Goal: Task Accomplishment & Management: Use online tool/utility

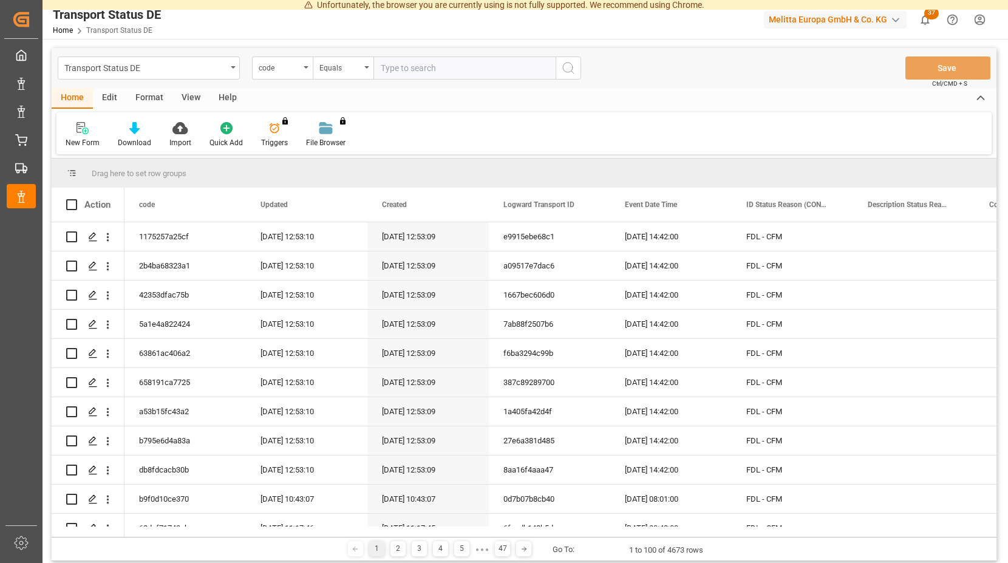
scroll to position [109, 0]
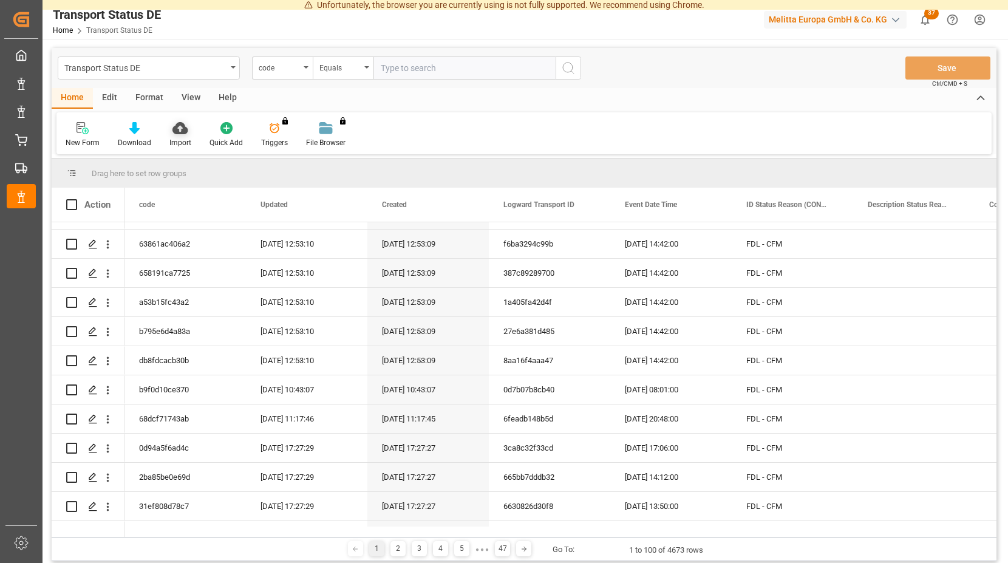
click at [176, 135] on div "Import" at bounding box center [180, 134] width 40 height 27
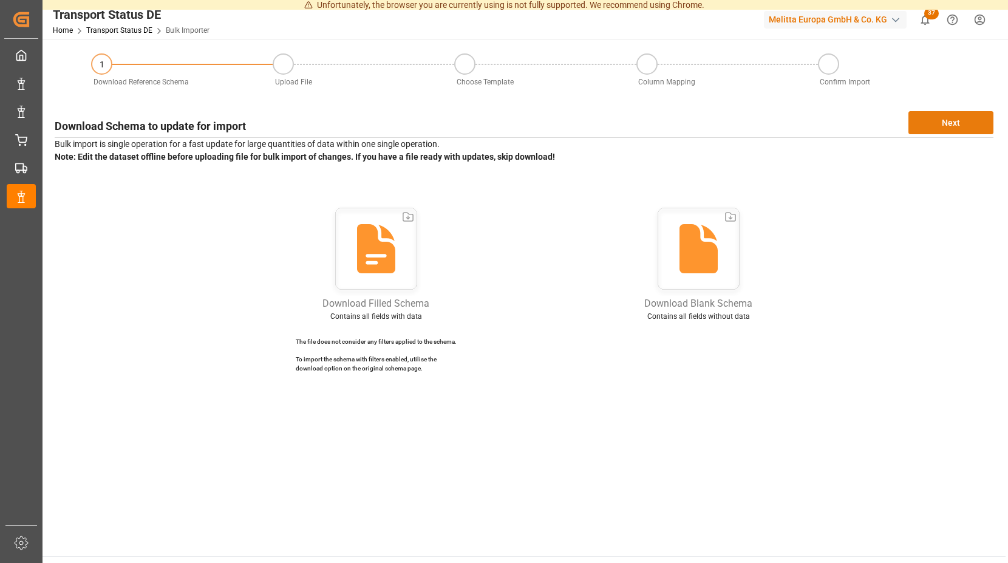
click at [951, 120] on button "Next" at bounding box center [950, 122] width 85 height 23
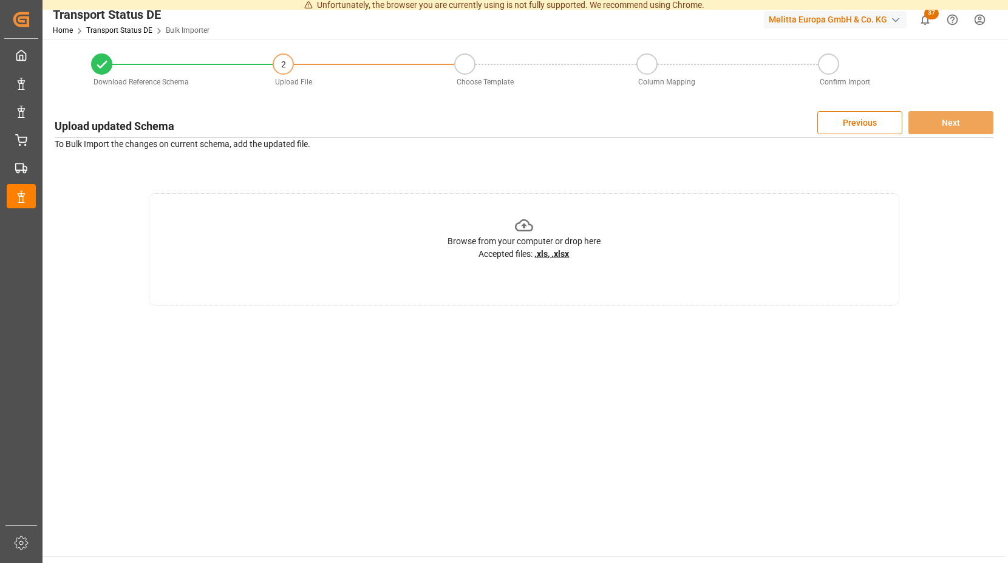
click at [527, 222] on icon at bounding box center [524, 225] width 19 height 19
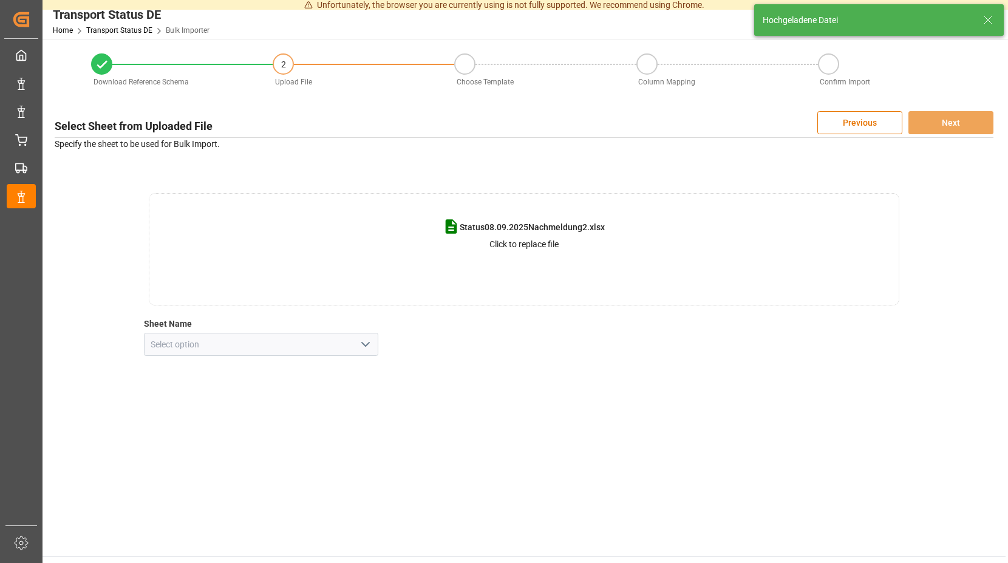
click at [364, 343] on polyline "open menu" at bounding box center [365, 344] width 7 height 4
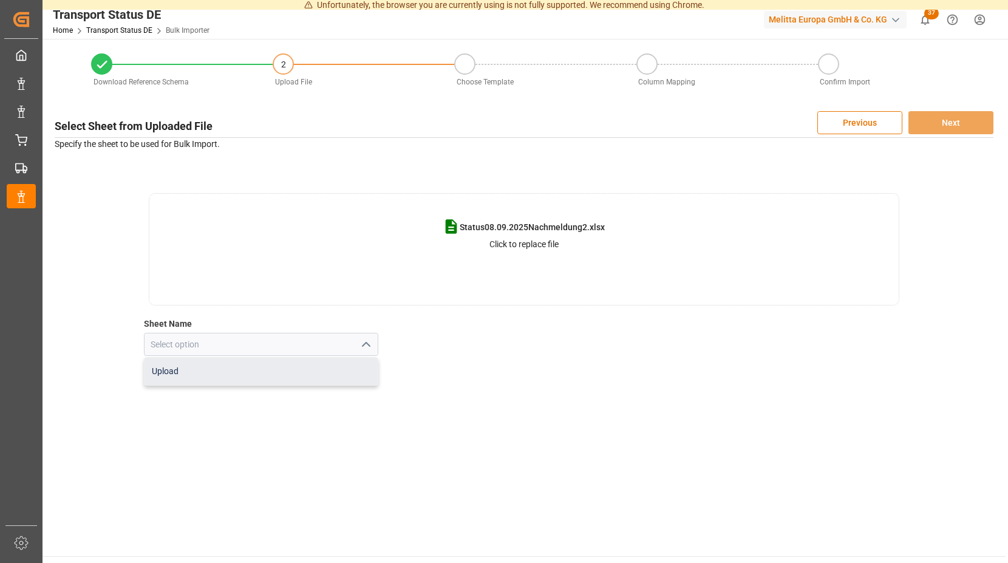
click at [198, 369] on div "Upload" at bounding box center [262, 371] width 234 height 27
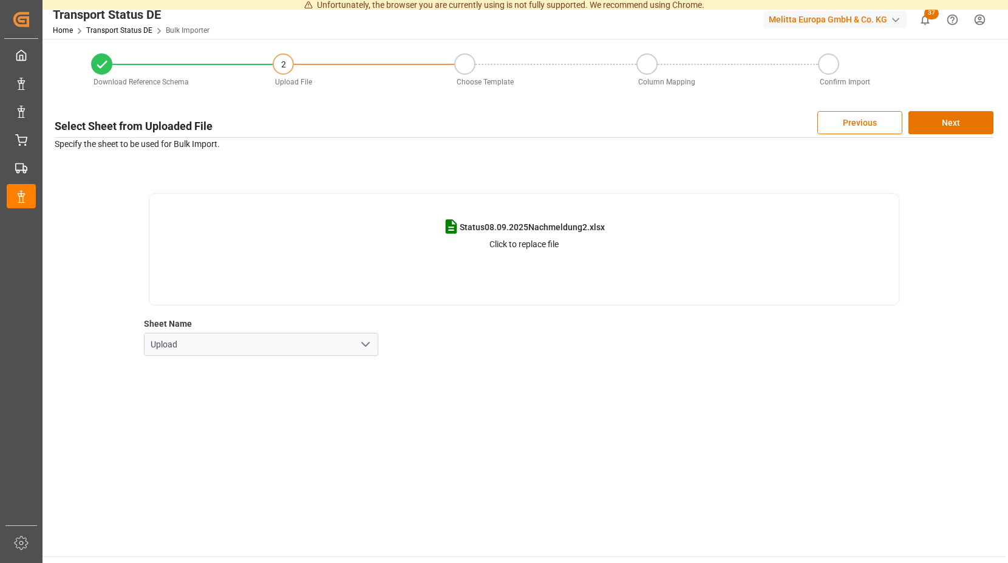
type input "Upload"
click at [950, 126] on button "Next" at bounding box center [950, 122] width 85 height 23
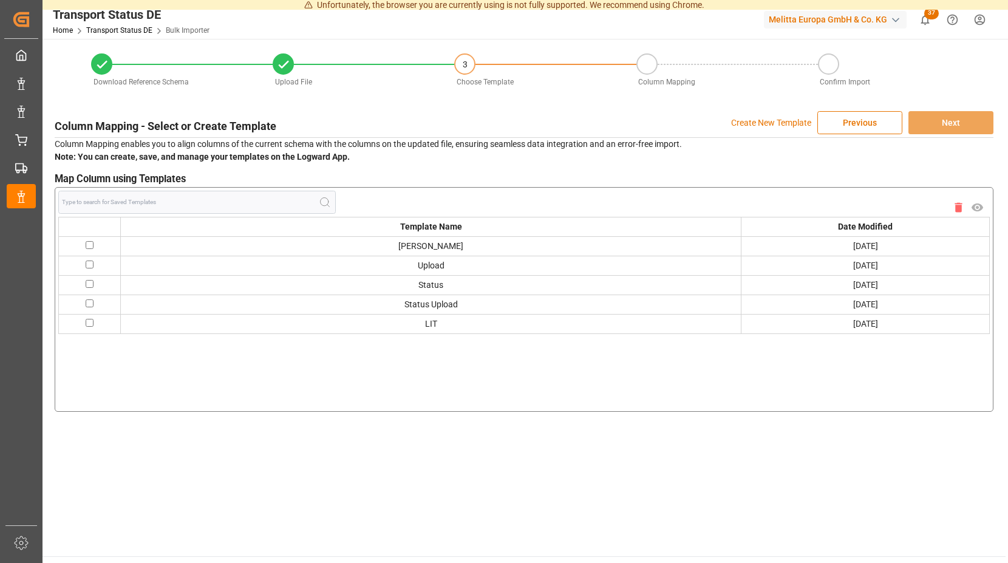
click at [92, 240] on td at bounding box center [90, 245] width 62 height 19
click at [88, 245] on input "checkbox" at bounding box center [90, 245] width 8 height 8
checkbox input "true"
click at [957, 126] on button "Next" at bounding box center [950, 122] width 85 height 23
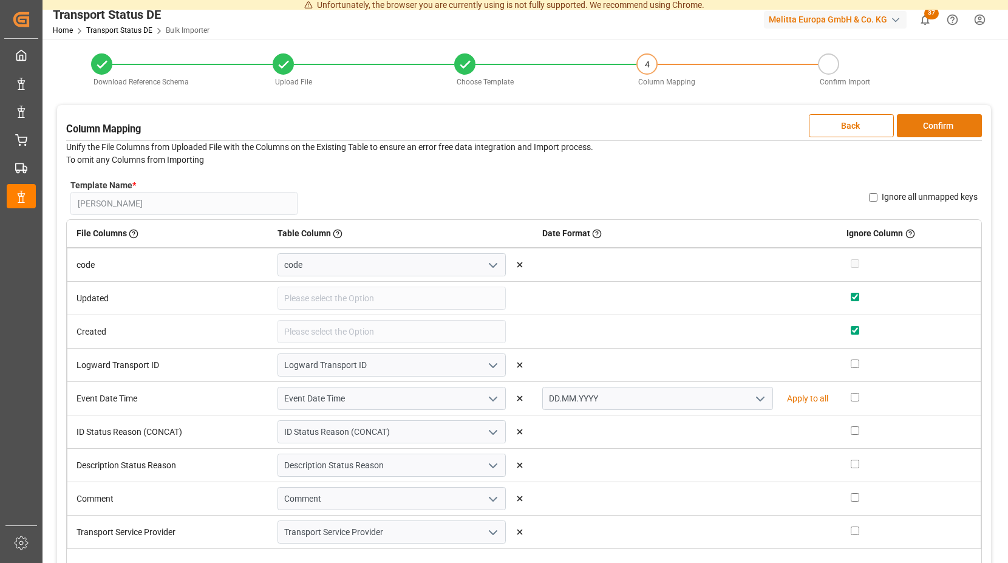
click at [948, 118] on button "Confirm" at bounding box center [939, 125] width 85 height 23
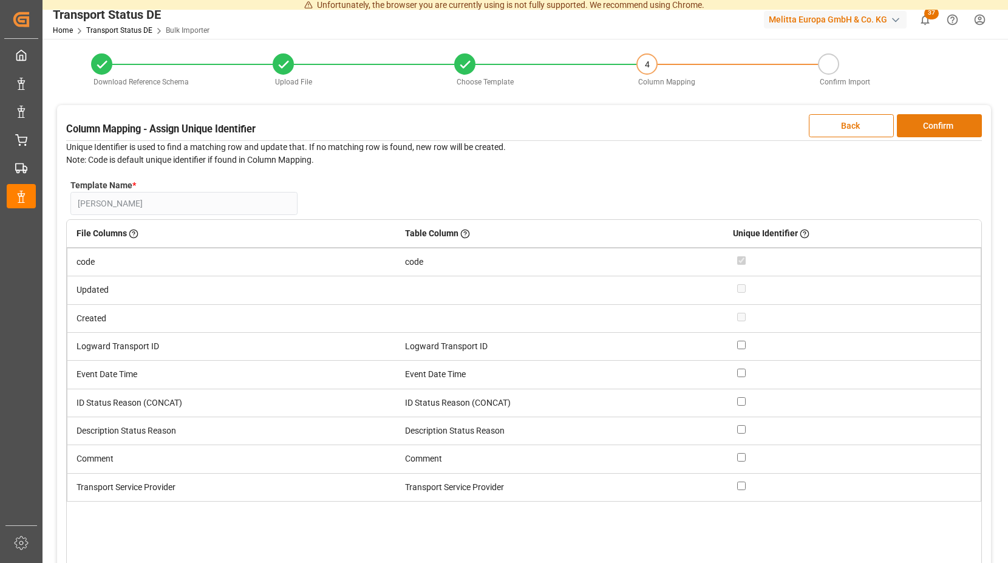
click at [944, 121] on button "Confirm" at bounding box center [939, 125] width 85 height 23
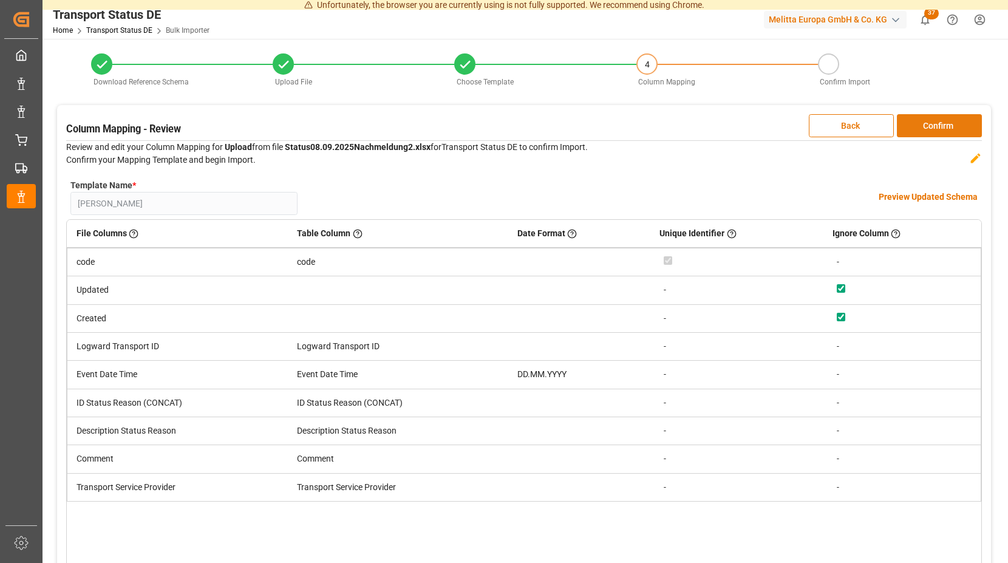
click at [944, 121] on button "Confirm" at bounding box center [939, 125] width 85 height 23
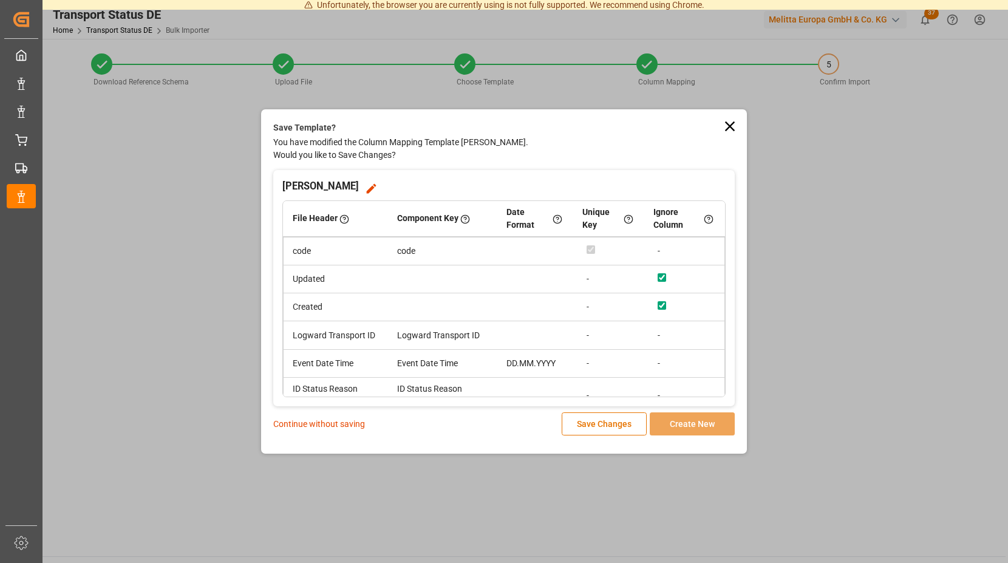
click at [327, 421] on p "Continue without saving" at bounding box center [319, 424] width 92 height 13
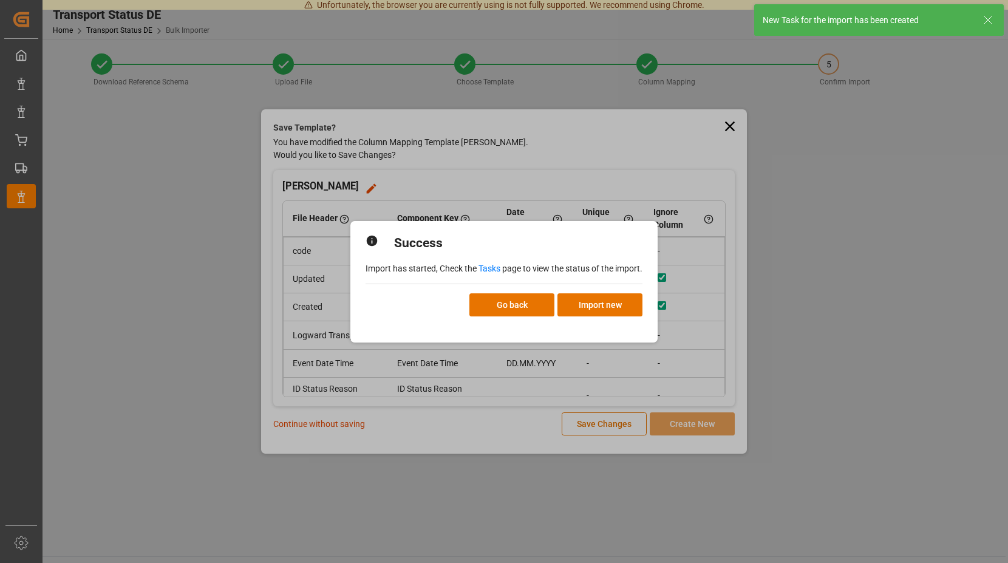
click at [491, 271] on link "Tasks" at bounding box center [489, 269] width 22 height 10
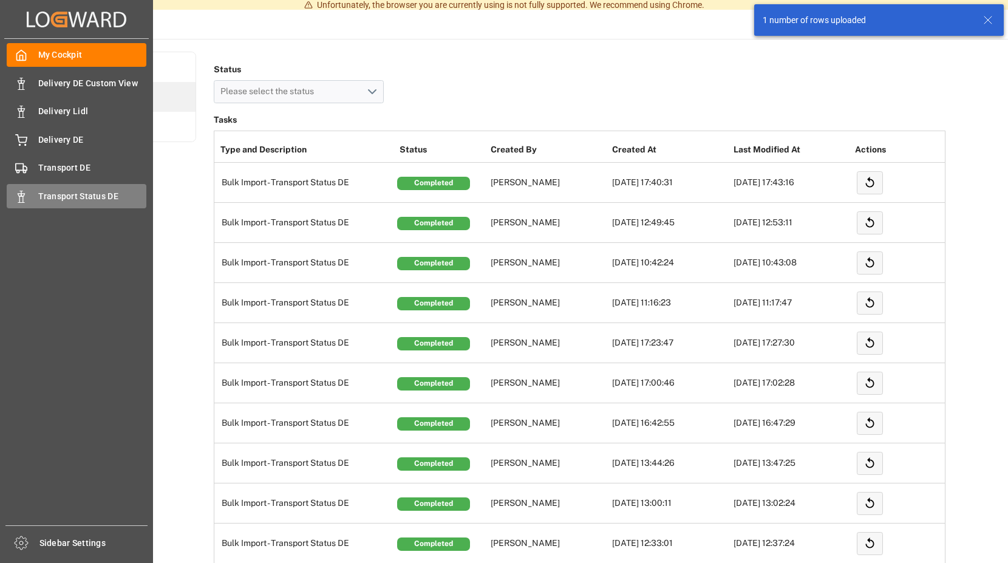
click at [27, 197] on icon at bounding box center [21, 197] width 12 height 12
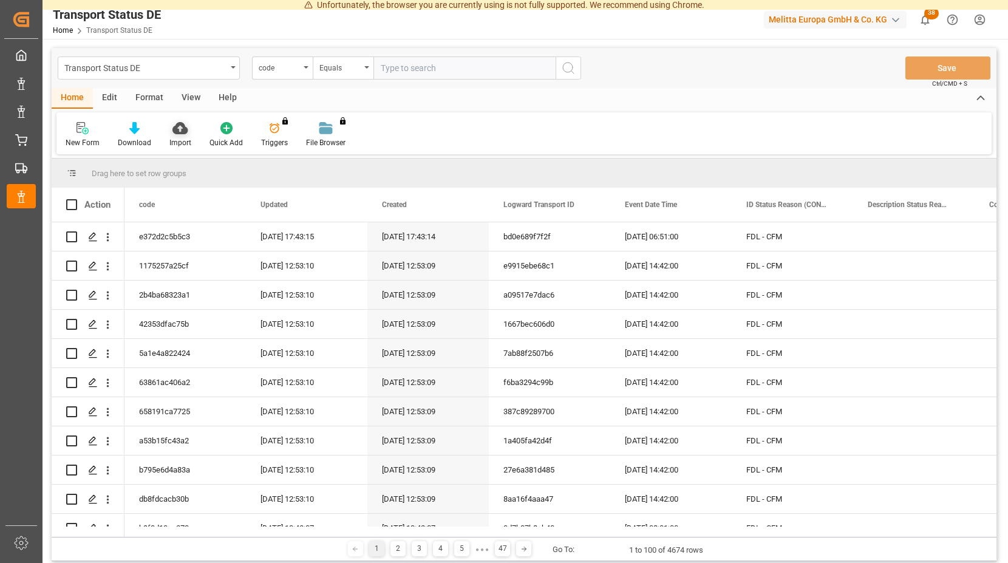
click at [180, 134] on icon at bounding box center [179, 128] width 15 height 12
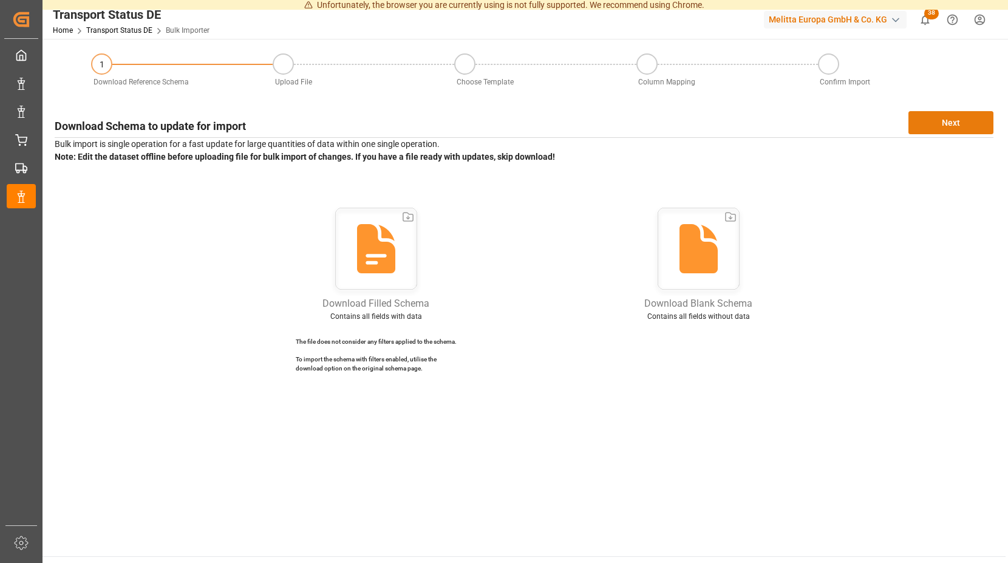
click at [940, 121] on button "Next" at bounding box center [950, 122] width 85 height 23
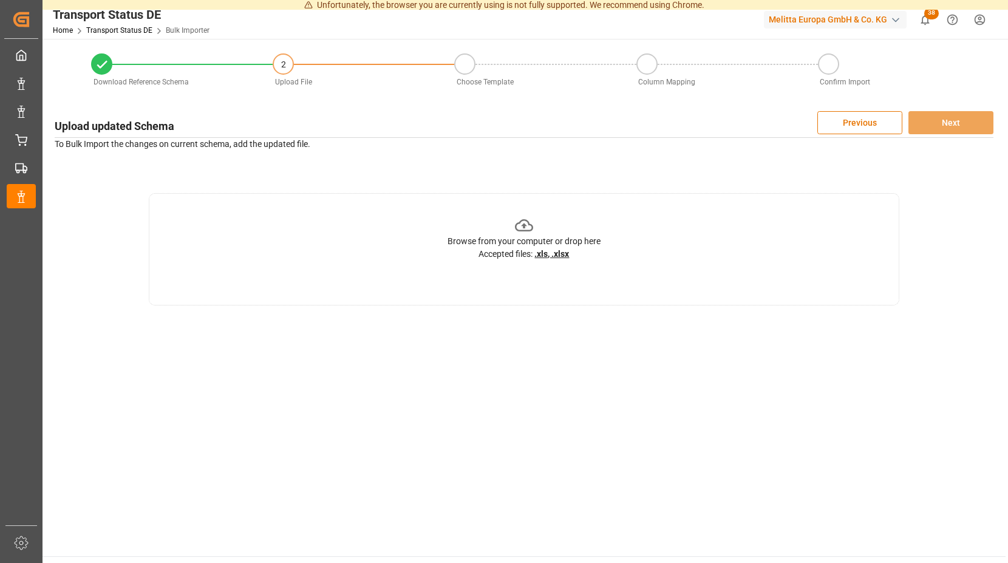
click at [523, 225] on icon at bounding box center [524, 225] width 19 height 12
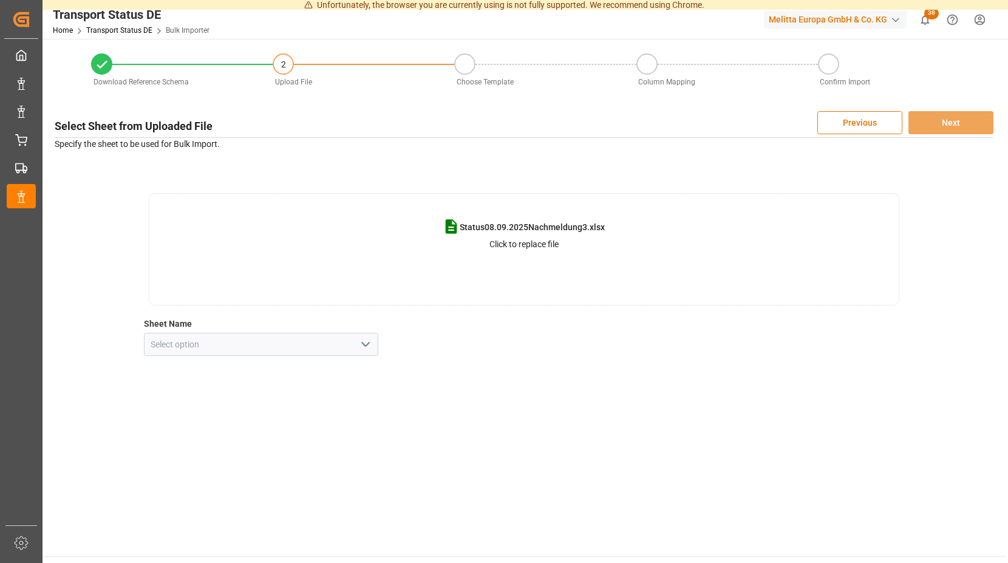
click at [367, 339] on icon "open menu" at bounding box center [365, 344] width 15 height 15
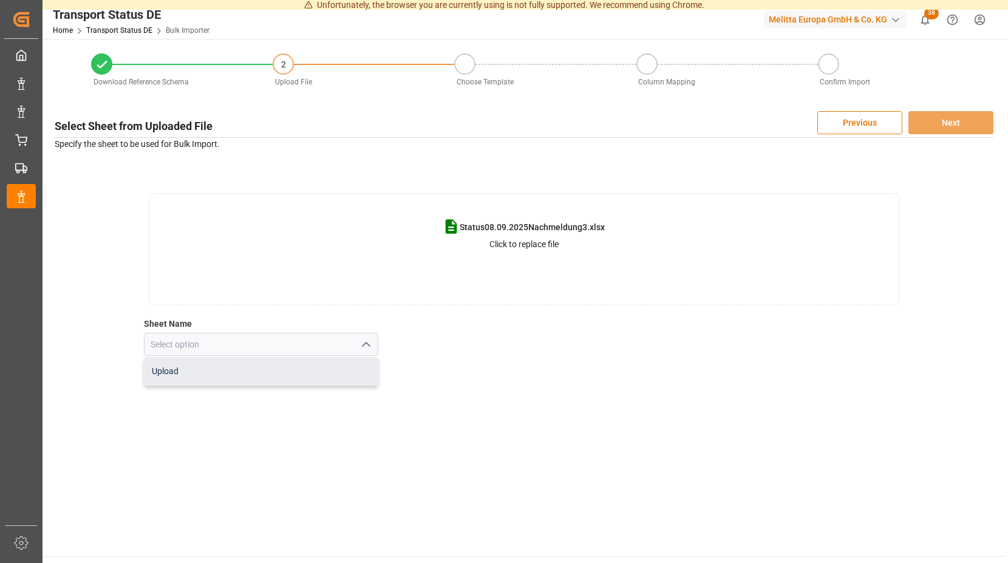
click at [234, 370] on div "Upload" at bounding box center [262, 371] width 234 height 27
type input "Upload"
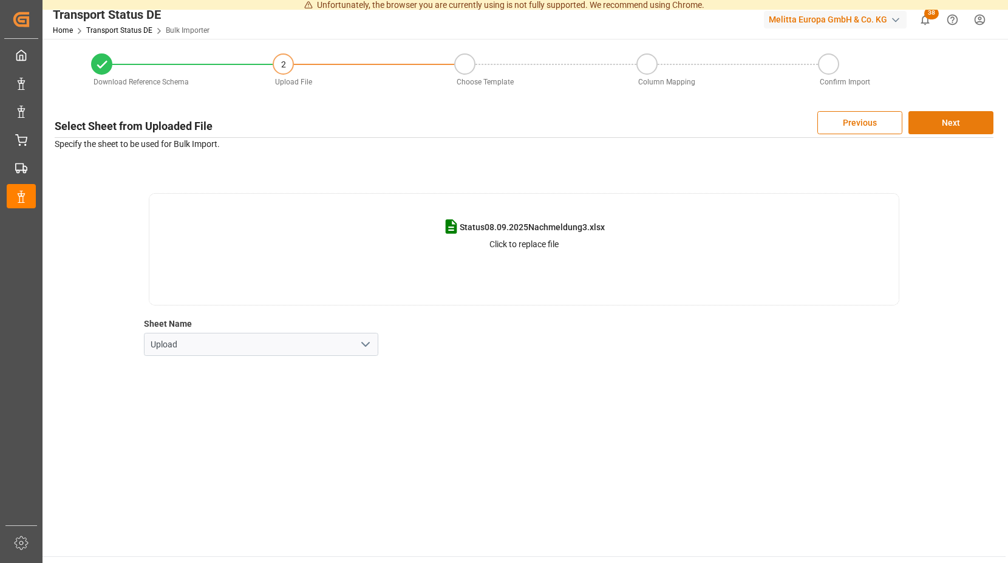
click at [939, 117] on button "Next" at bounding box center [950, 122] width 85 height 23
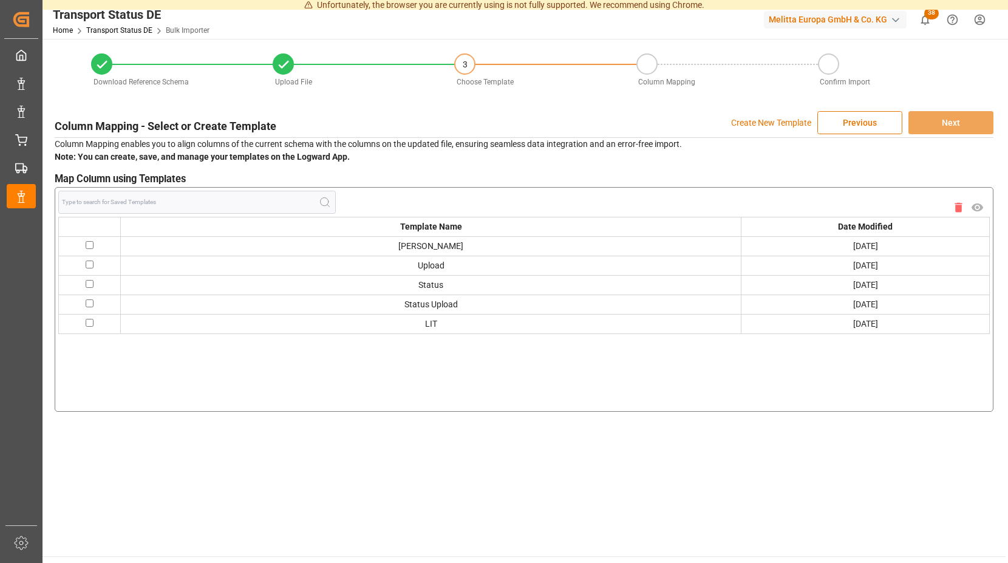
click at [92, 243] on input "checkbox" at bounding box center [90, 245] width 8 height 8
checkbox input "true"
click at [939, 119] on button "Next" at bounding box center [950, 122] width 85 height 23
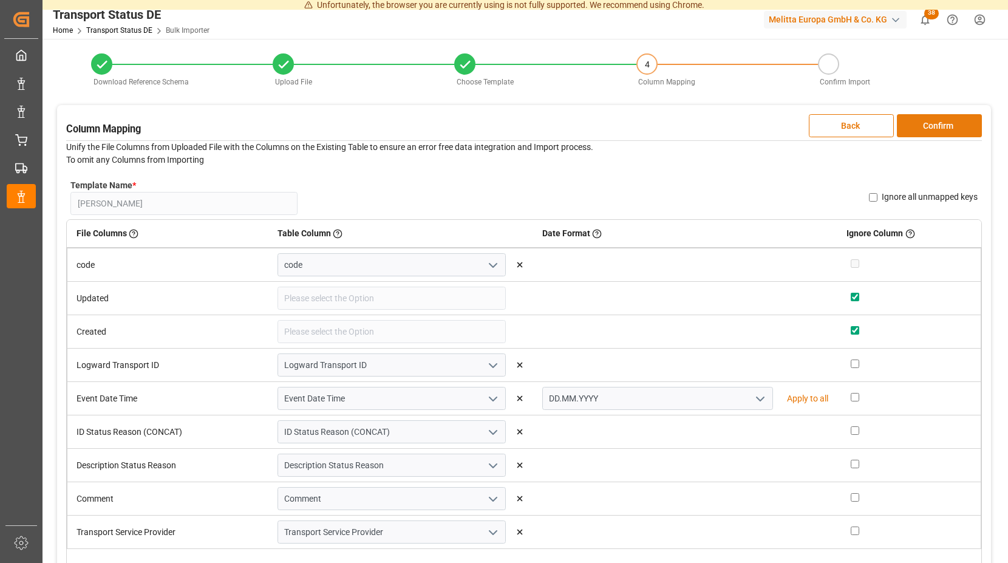
click at [923, 126] on button "Confirm" at bounding box center [939, 125] width 85 height 23
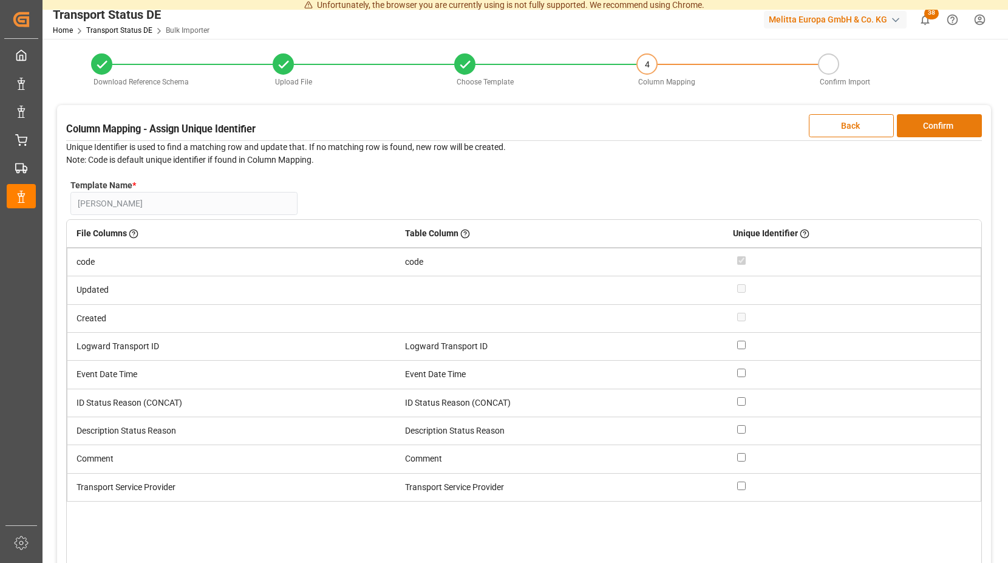
click at [922, 126] on button "Confirm" at bounding box center [939, 125] width 85 height 23
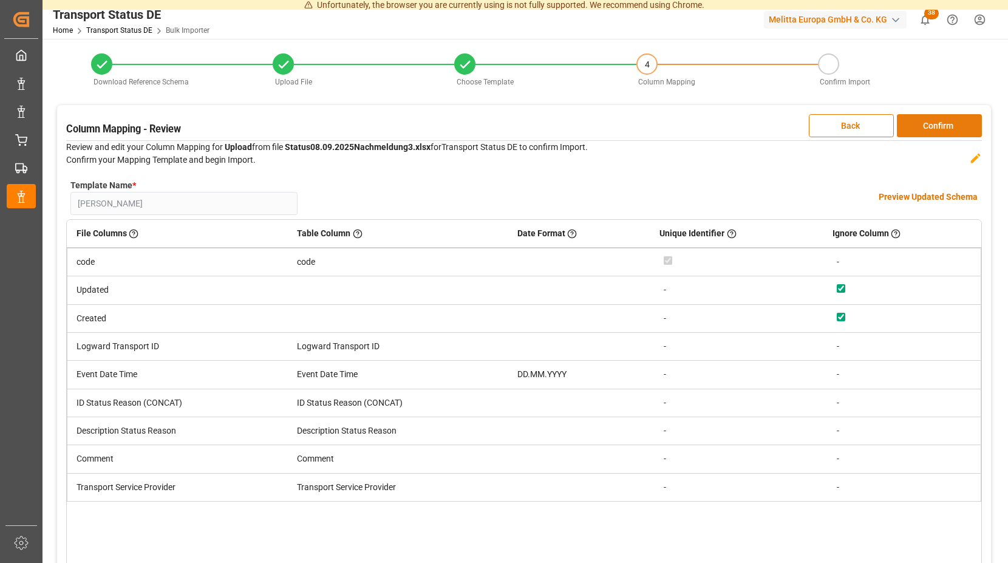
click at [922, 126] on button "Confirm" at bounding box center [939, 125] width 85 height 23
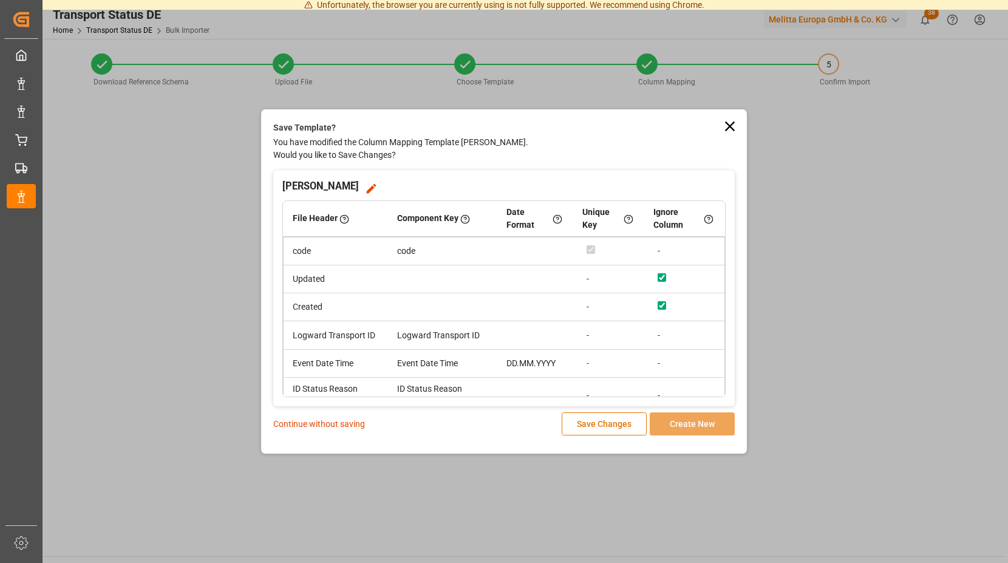
click at [333, 421] on p "Continue without saving" at bounding box center [319, 424] width 92 height 13
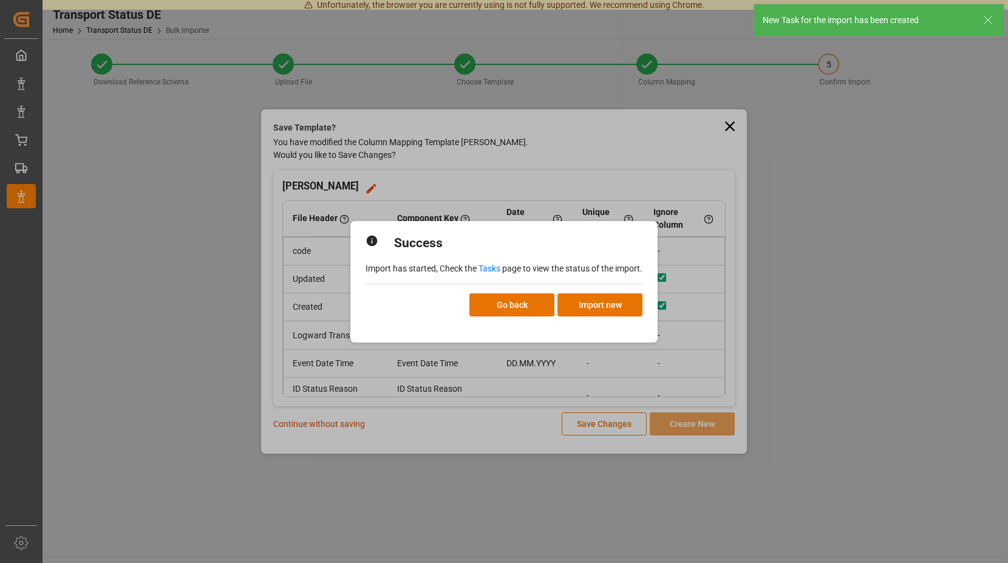
click at [494, 266] on link "Tasks" at bounding box center [489, 269] width 22 height 10
